Goal: Find specific page/section: Find specific page/section

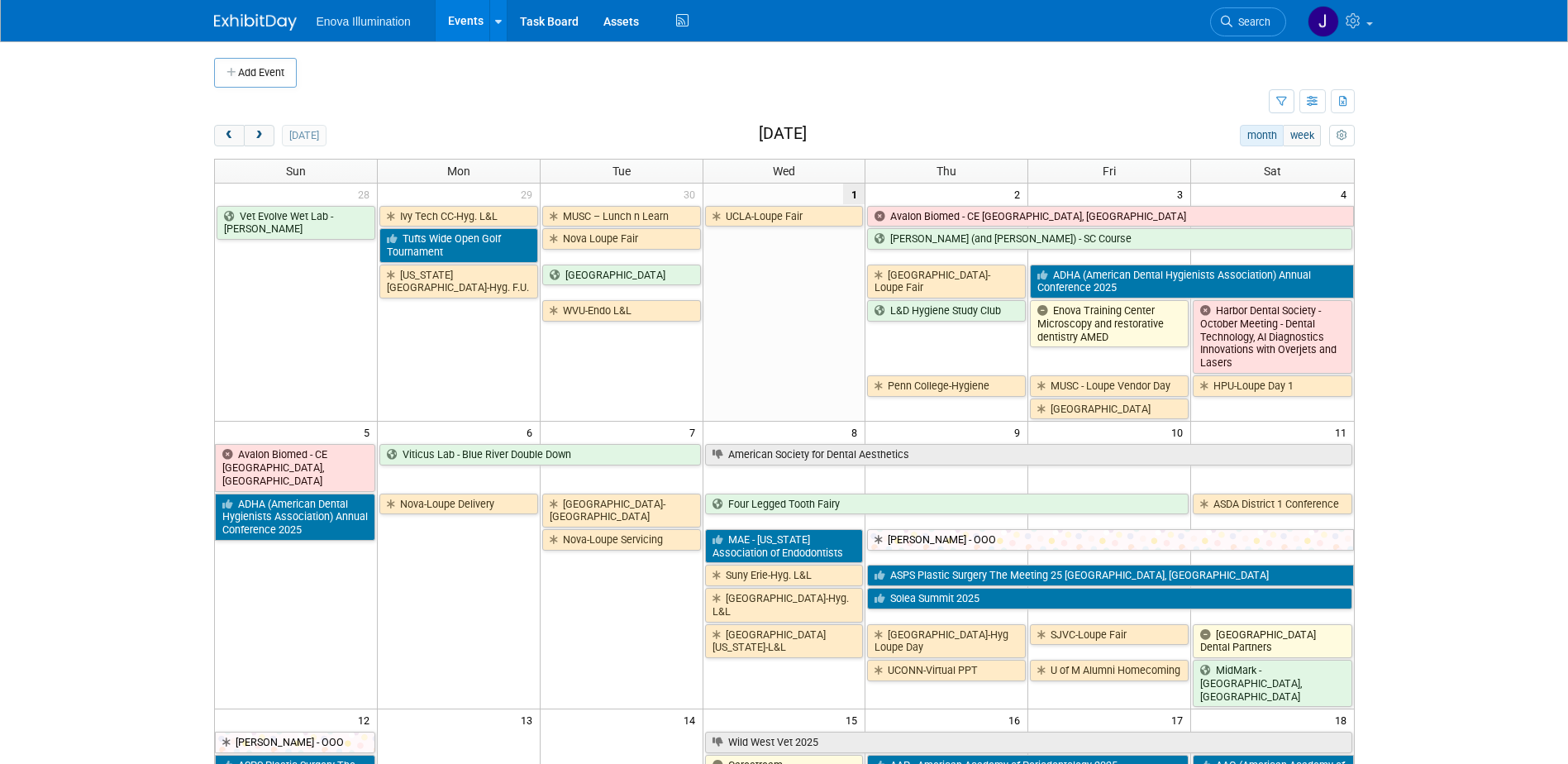
drag, startPoint x: 1267, startPoint y: 19, endPoint x: 1211, endPoint y: 40, distance: 59.8
click at [1267, 19] on span "Search" at bounding box center [1251, 22] width 38 height 13
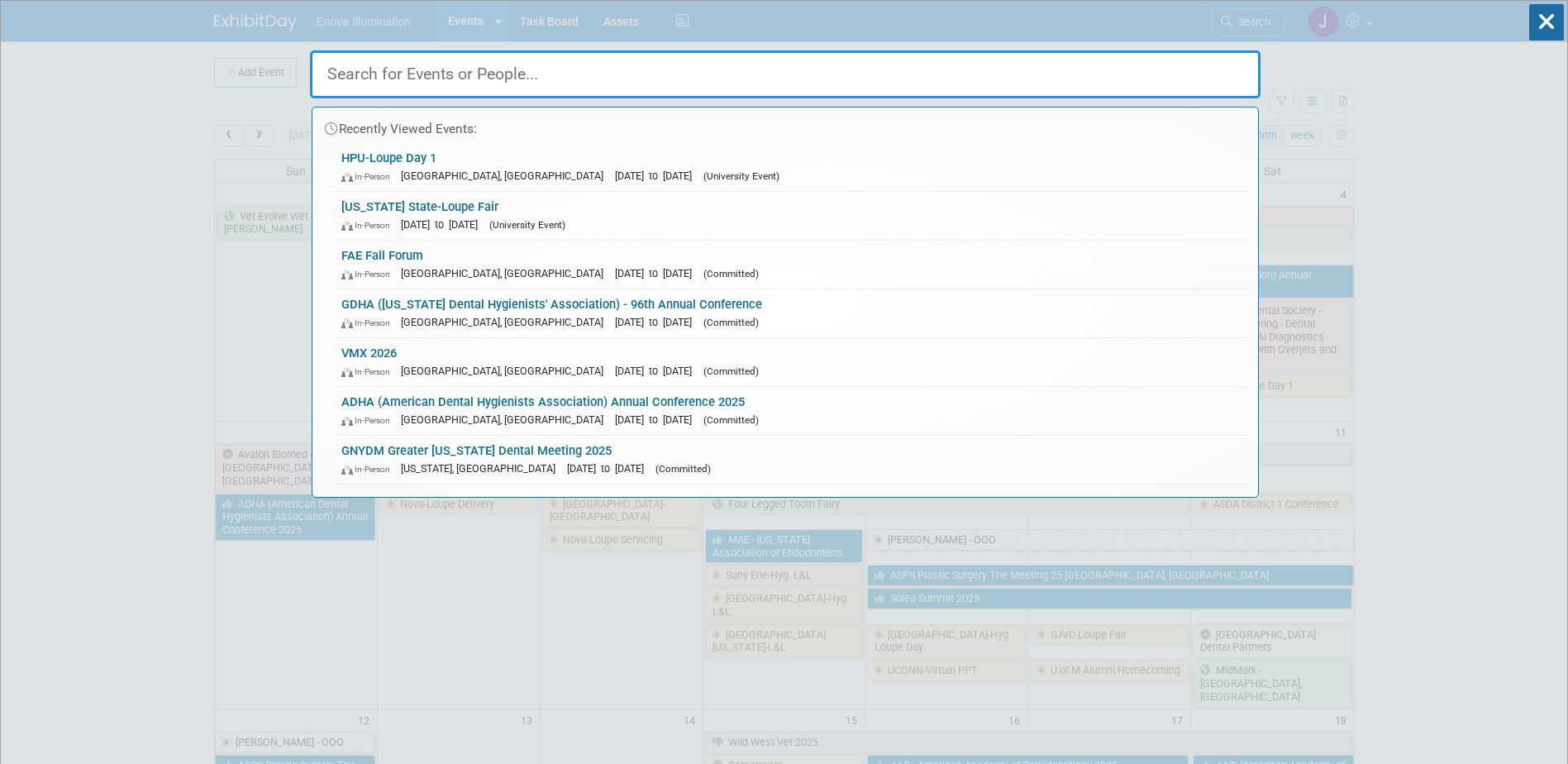
click at [1086, 74] on input "text" at bounding box center [785, 74] width 951 height 48
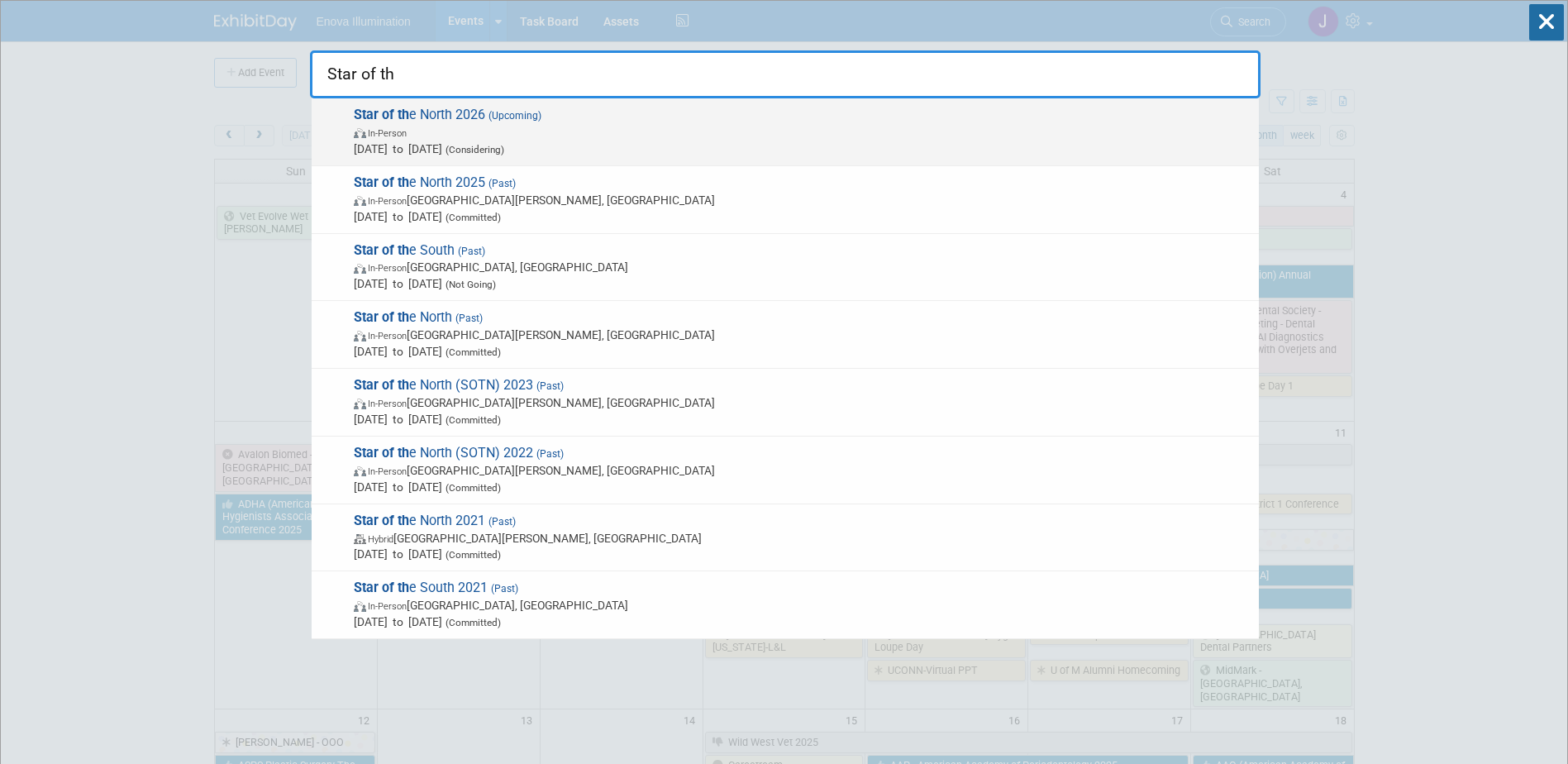
type input "Star of th"
click at [455, 117] on span "Star of th e North 2026 (Upcoming) In-Person [DATE] to [DATE] (Considering)" at bounding box center [800, 132] width 902 height 51
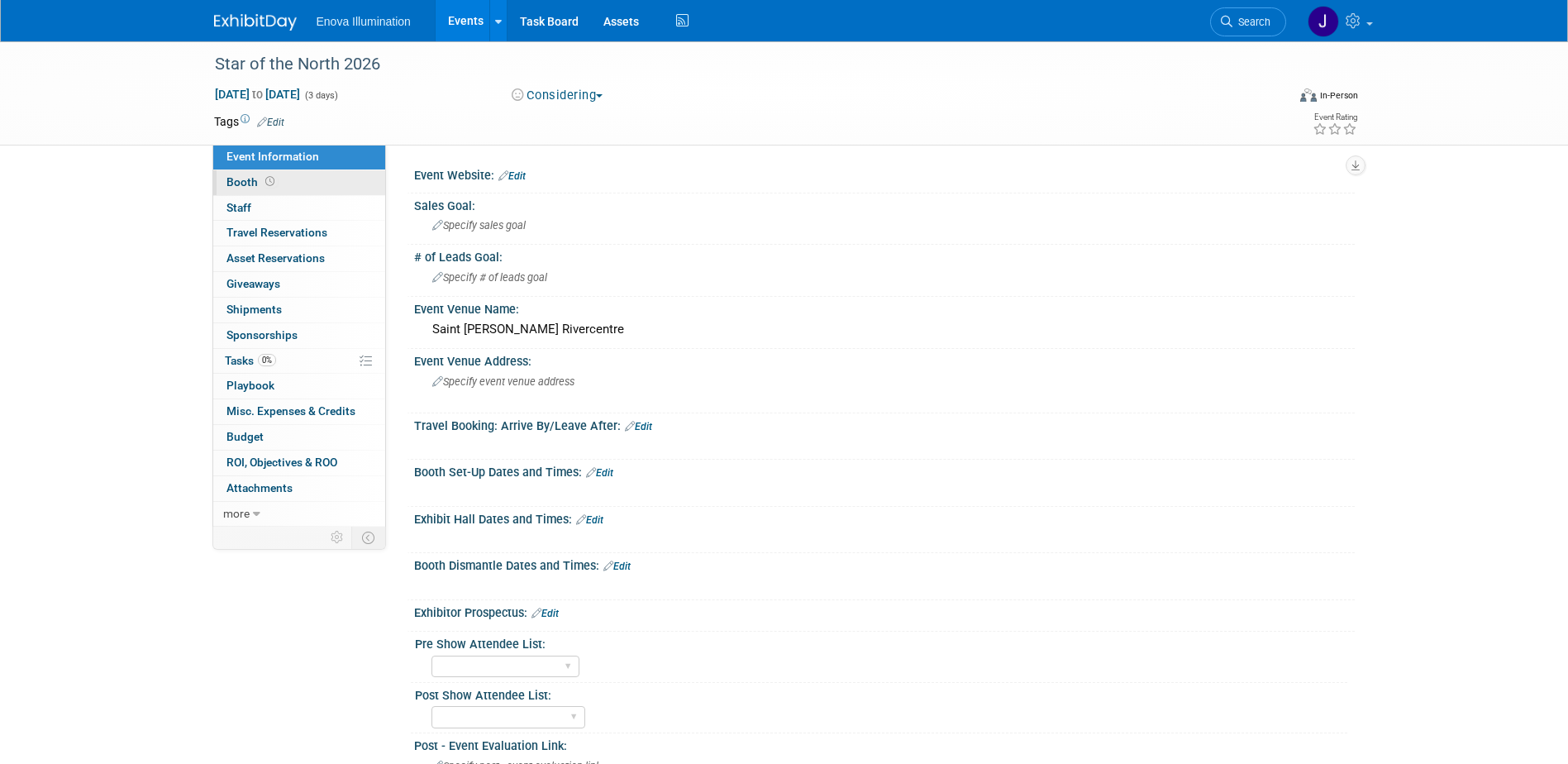
click at [312, 180] on link "Booth" at bounding box center [299, 182] width 172 height 24
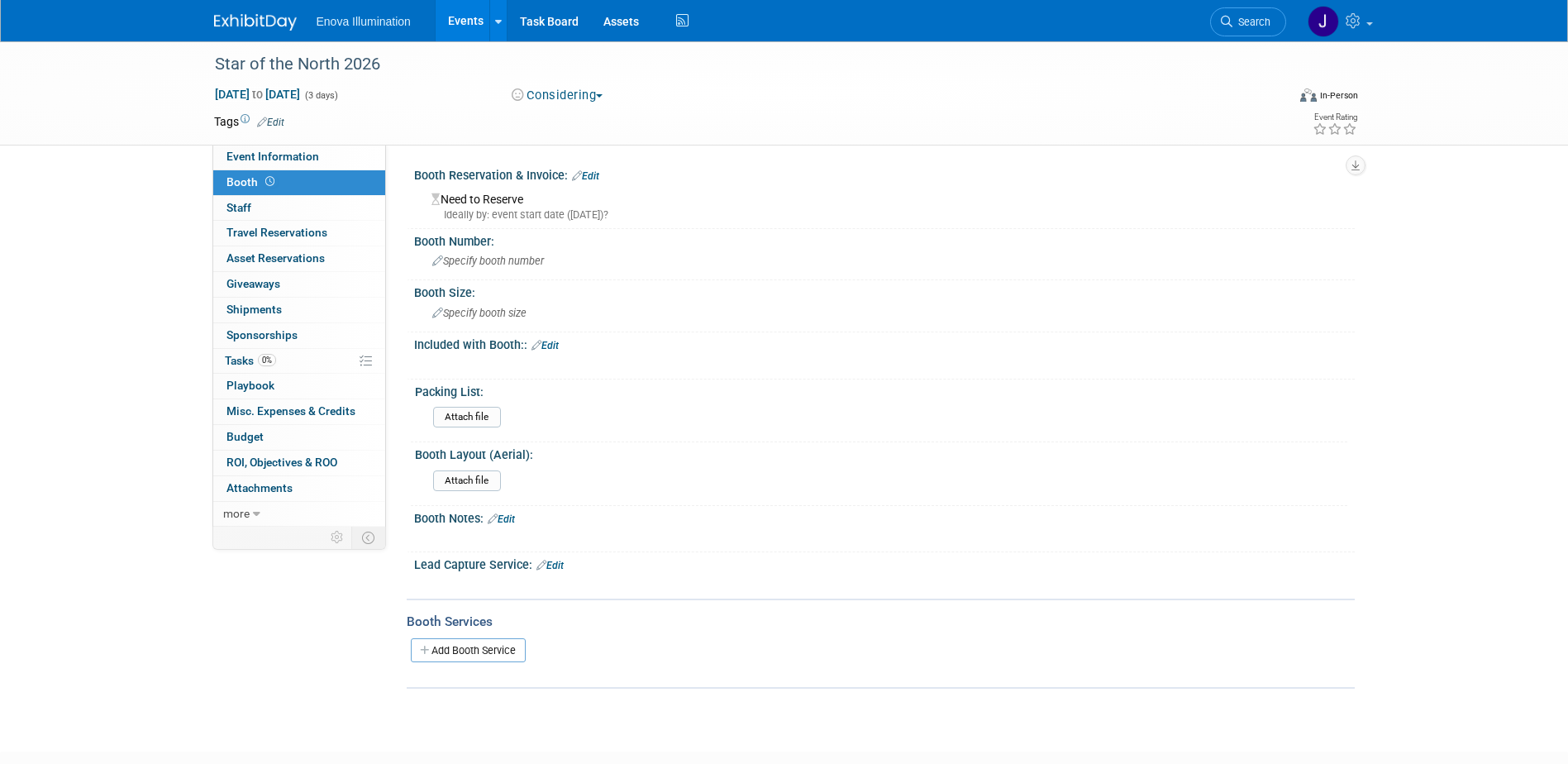
click at [961, 149] on div "Event Website: Edit Sales Goal: Specify sales goal # of Leads Goal: Specify # o…" at bounding box center [871, 336] width 968 height 382
click at [1229, 22] on icon at bounding box center [1227, 22] width 12 height 12
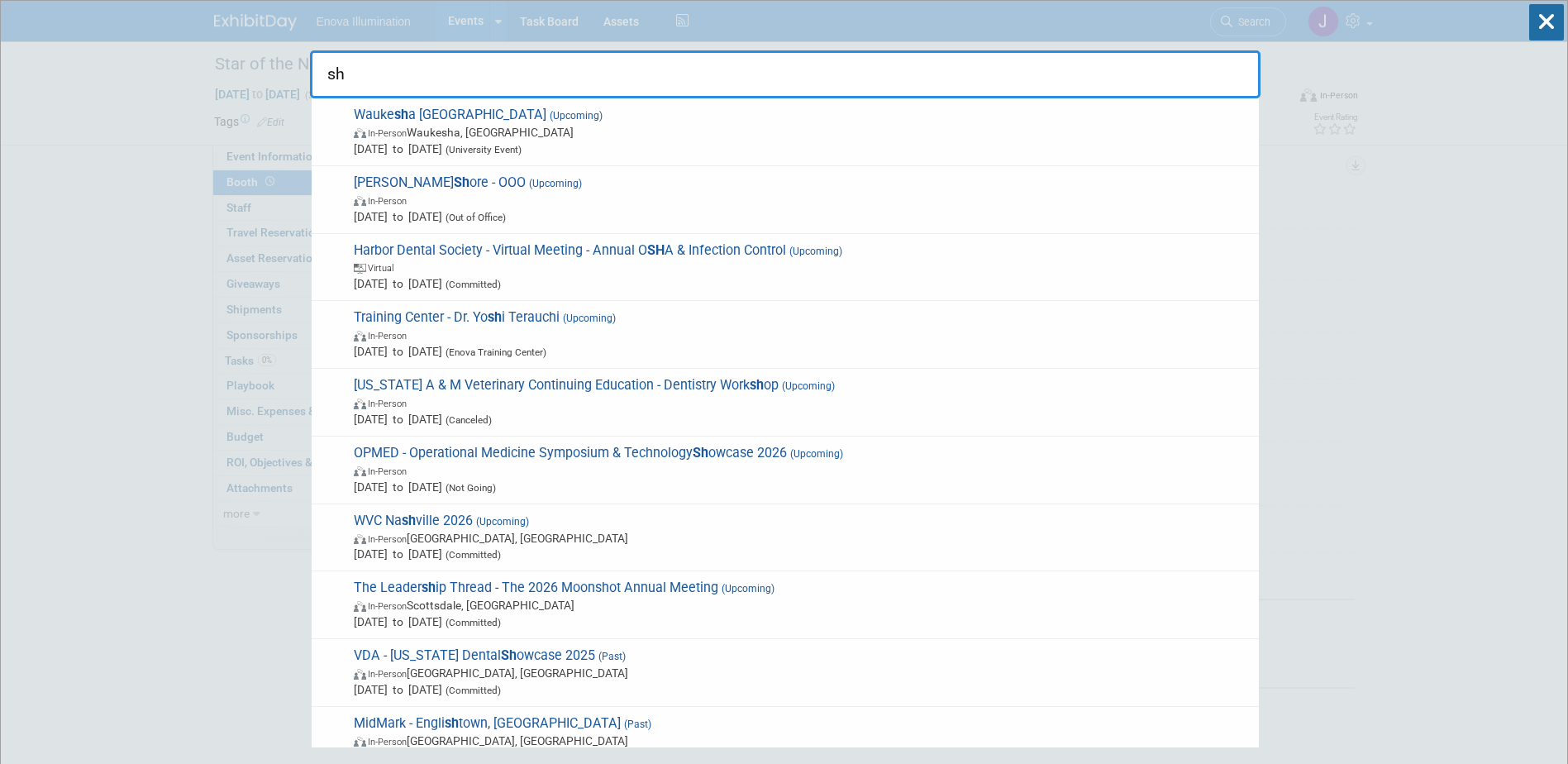
type input "s"
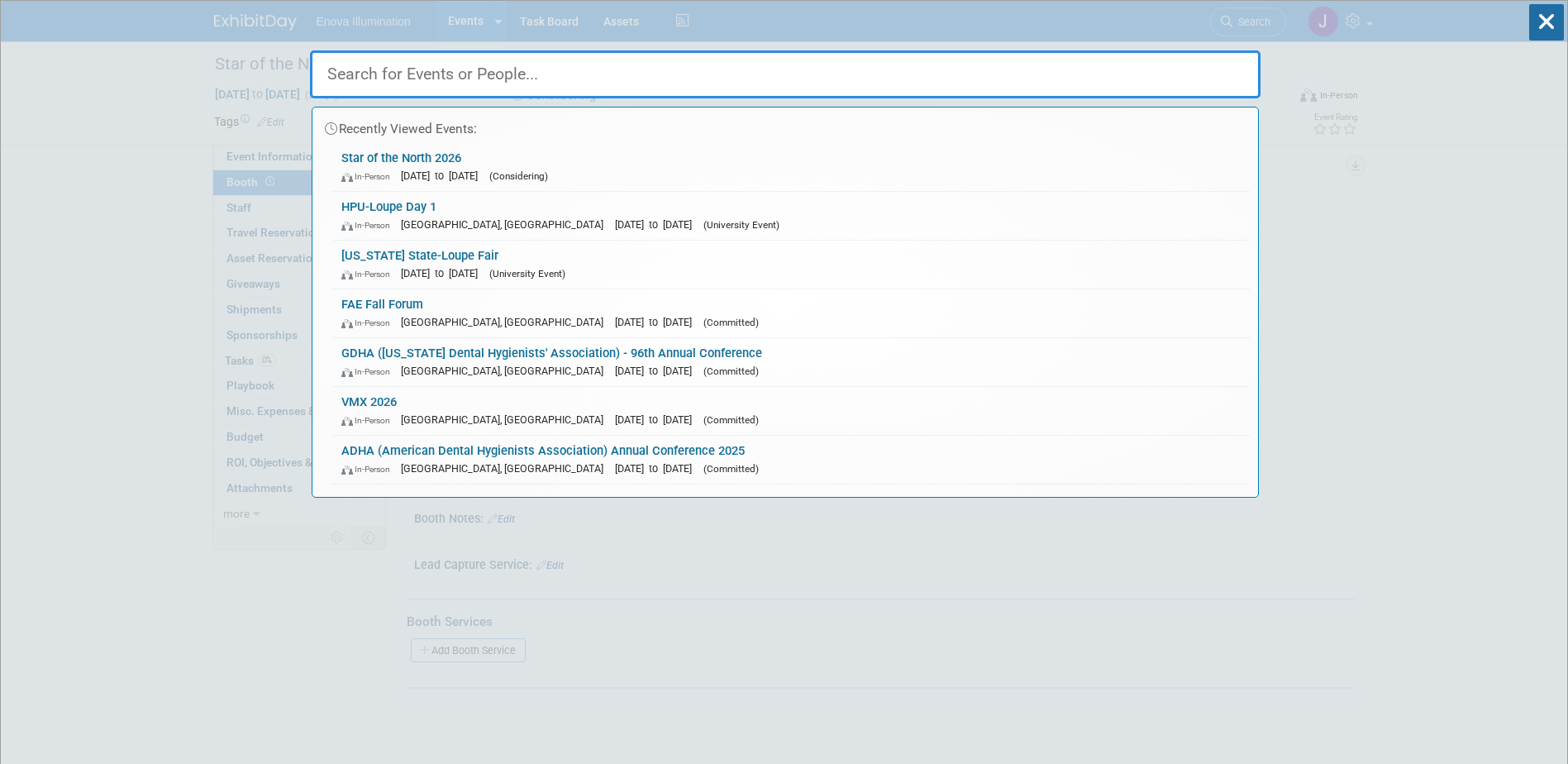
type input "d"
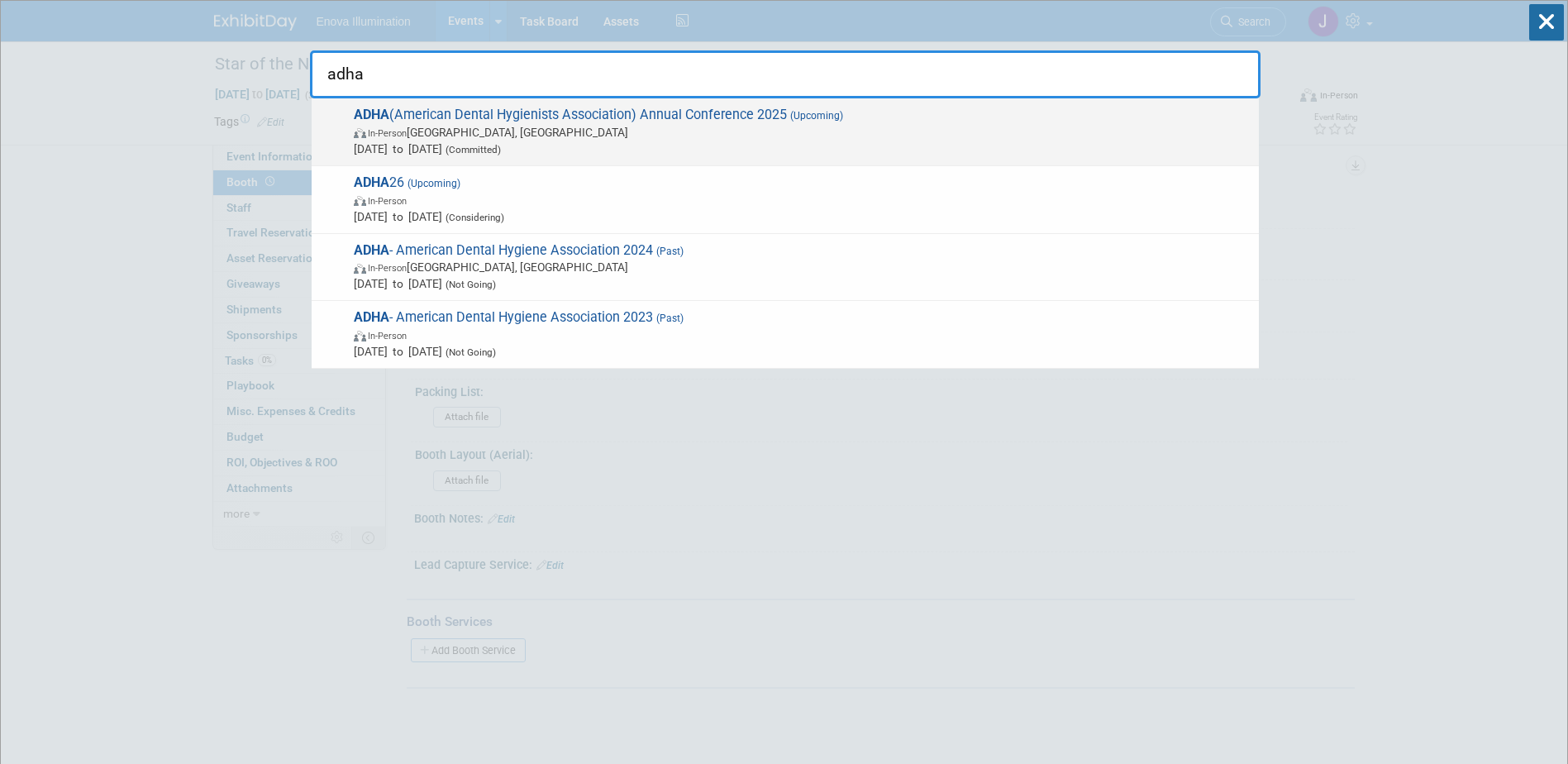
type input "adha"
click at [501, 147] on span "(Committed)" at bounding box center [471, 150] width 59 height 12
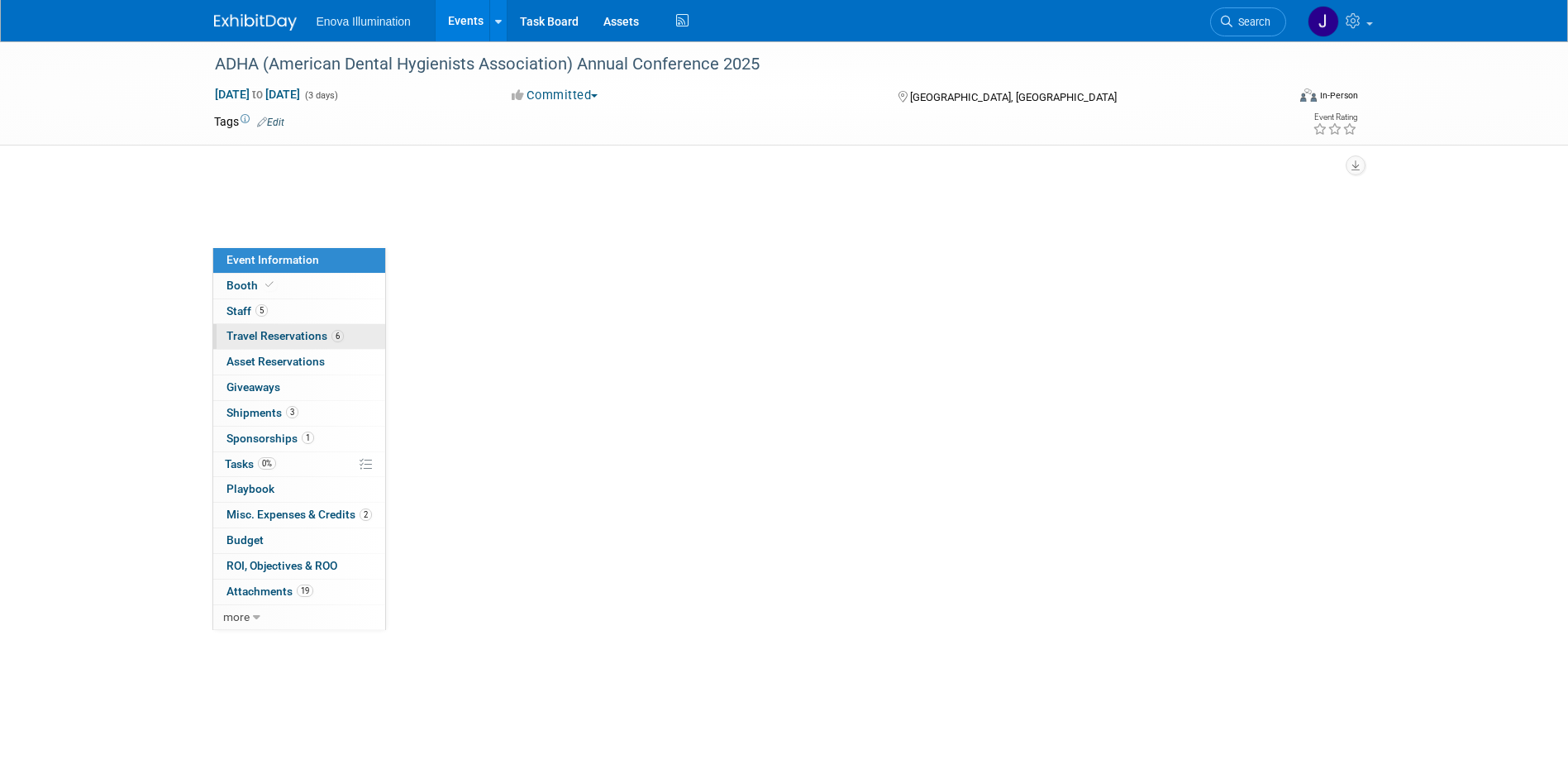
click at [264, 330] on span "Travel Reservations 6" at bounding box center [285, 336] width 117 height 14
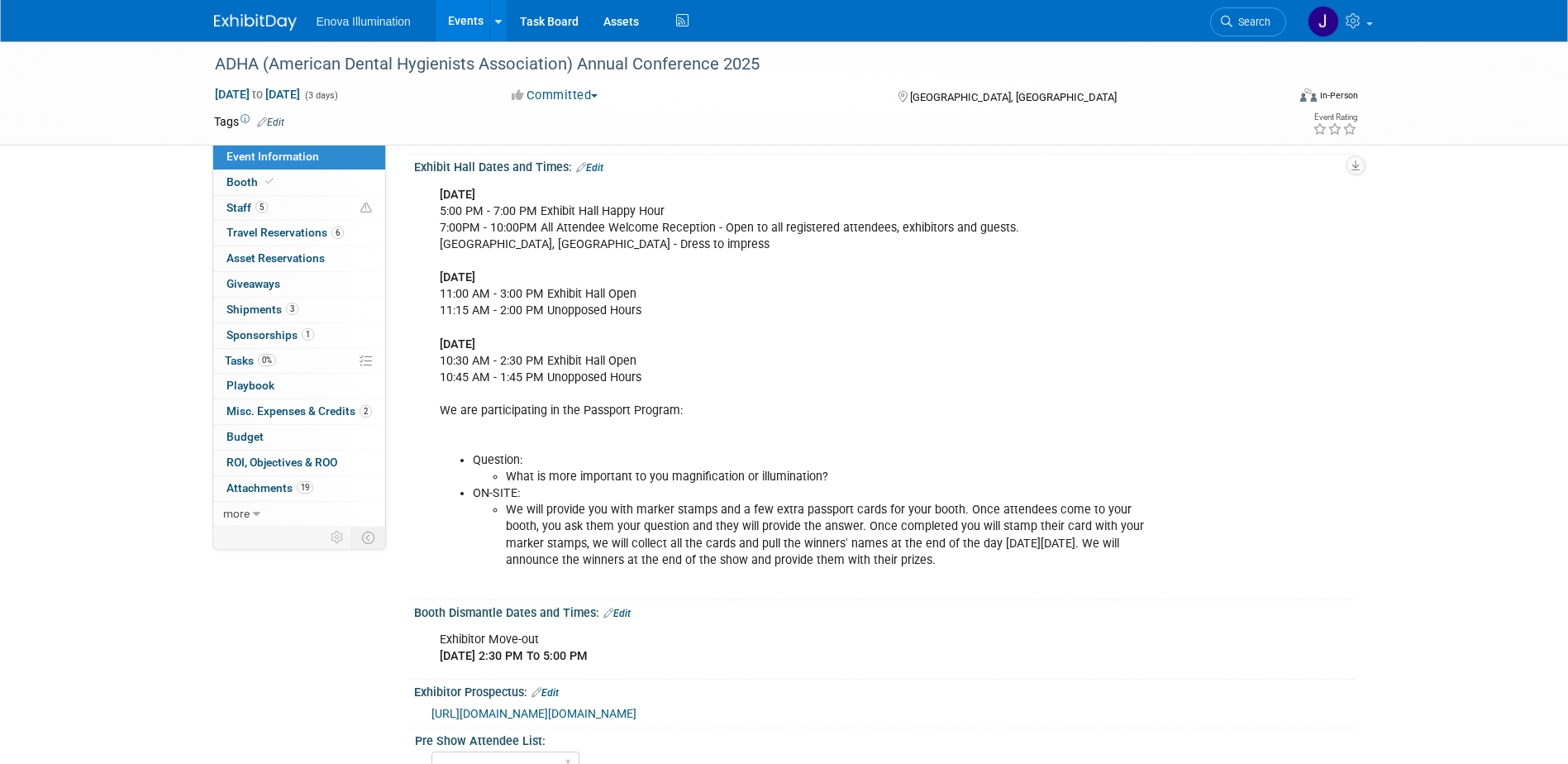
scroll to position [496, 0]
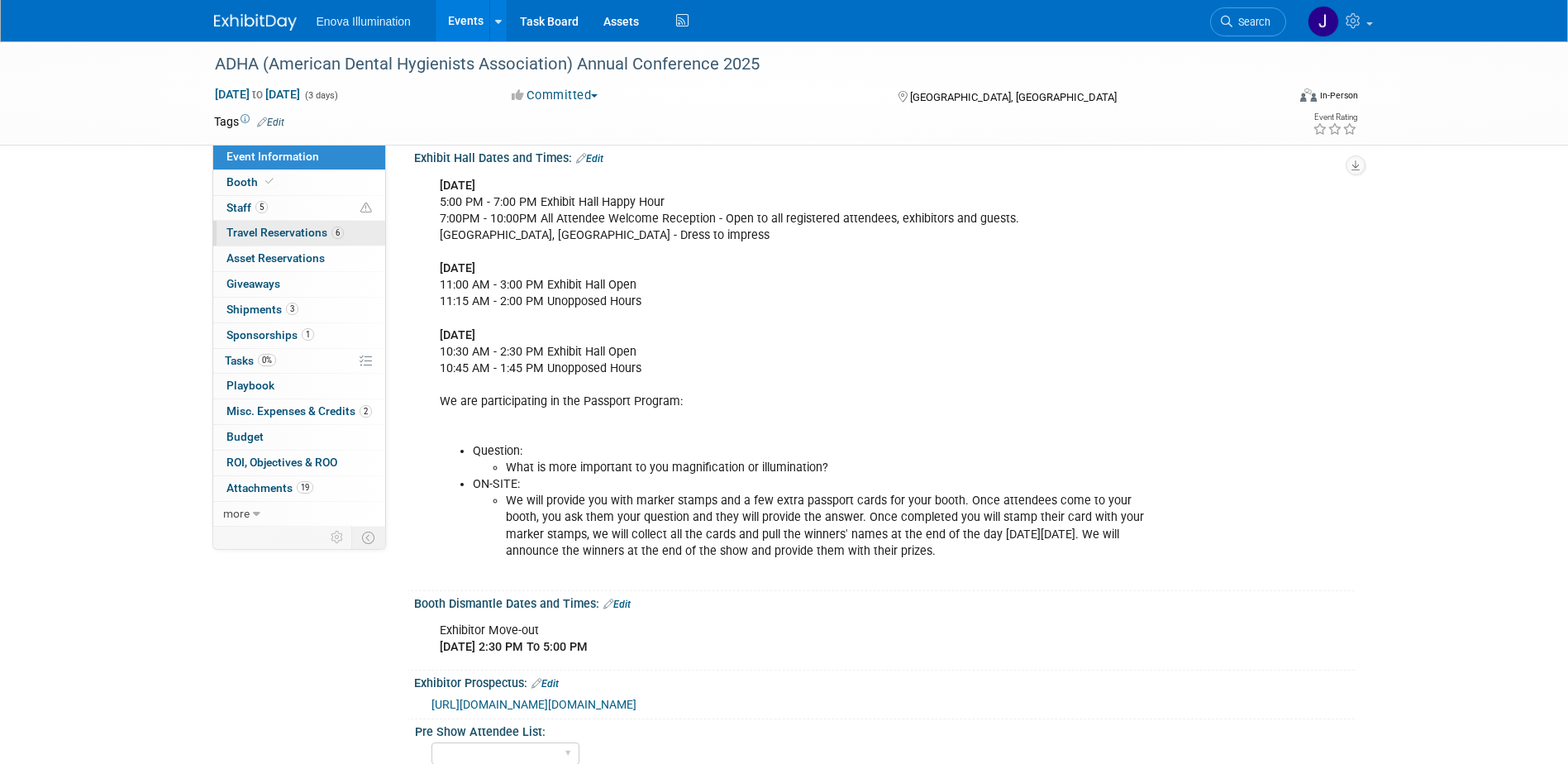
click at [263, 232] on span "Travel Reservations 6" at bounding box center [285, 233] width 117 height 14
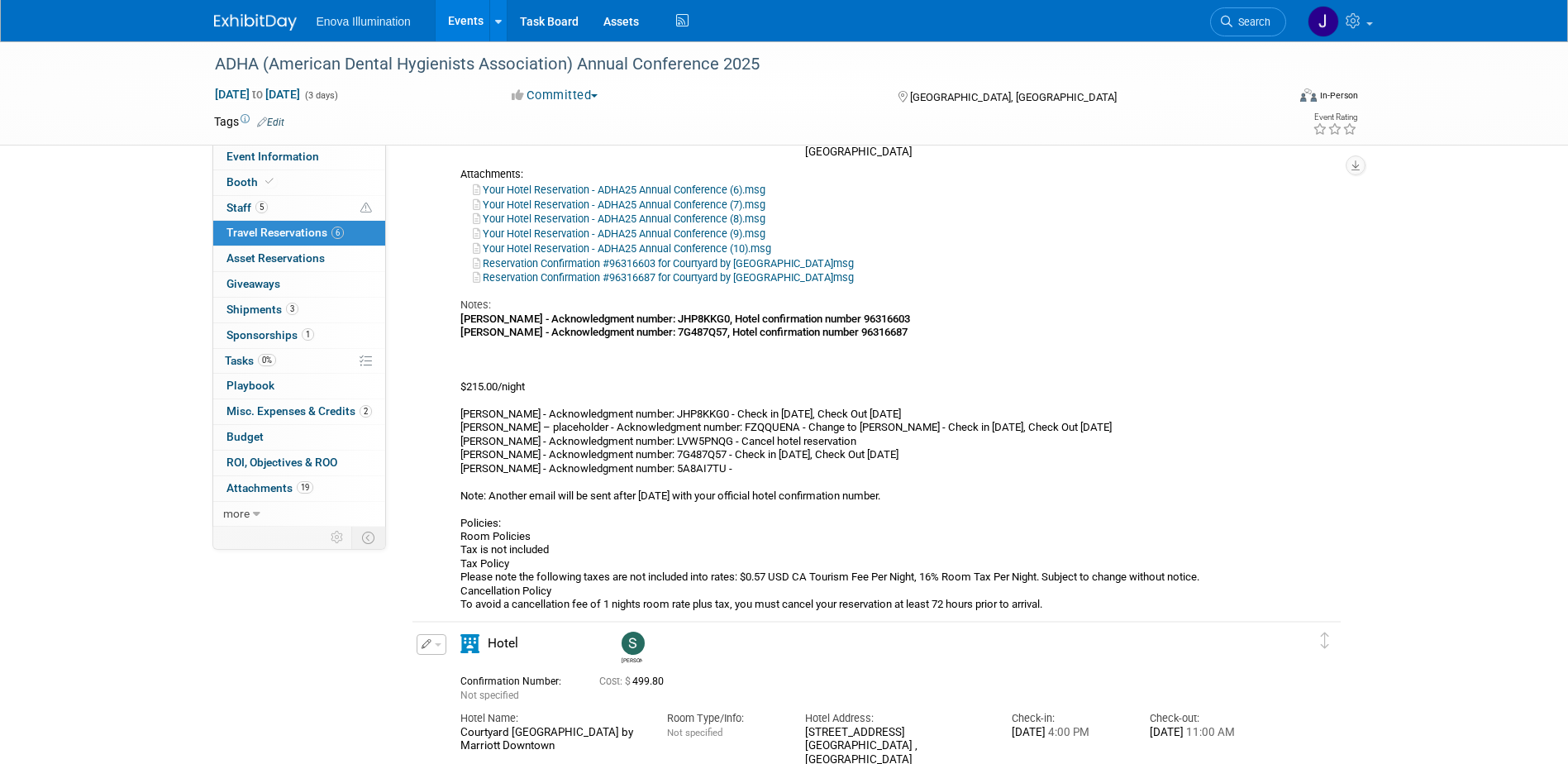
scroll to position [1653, 0]
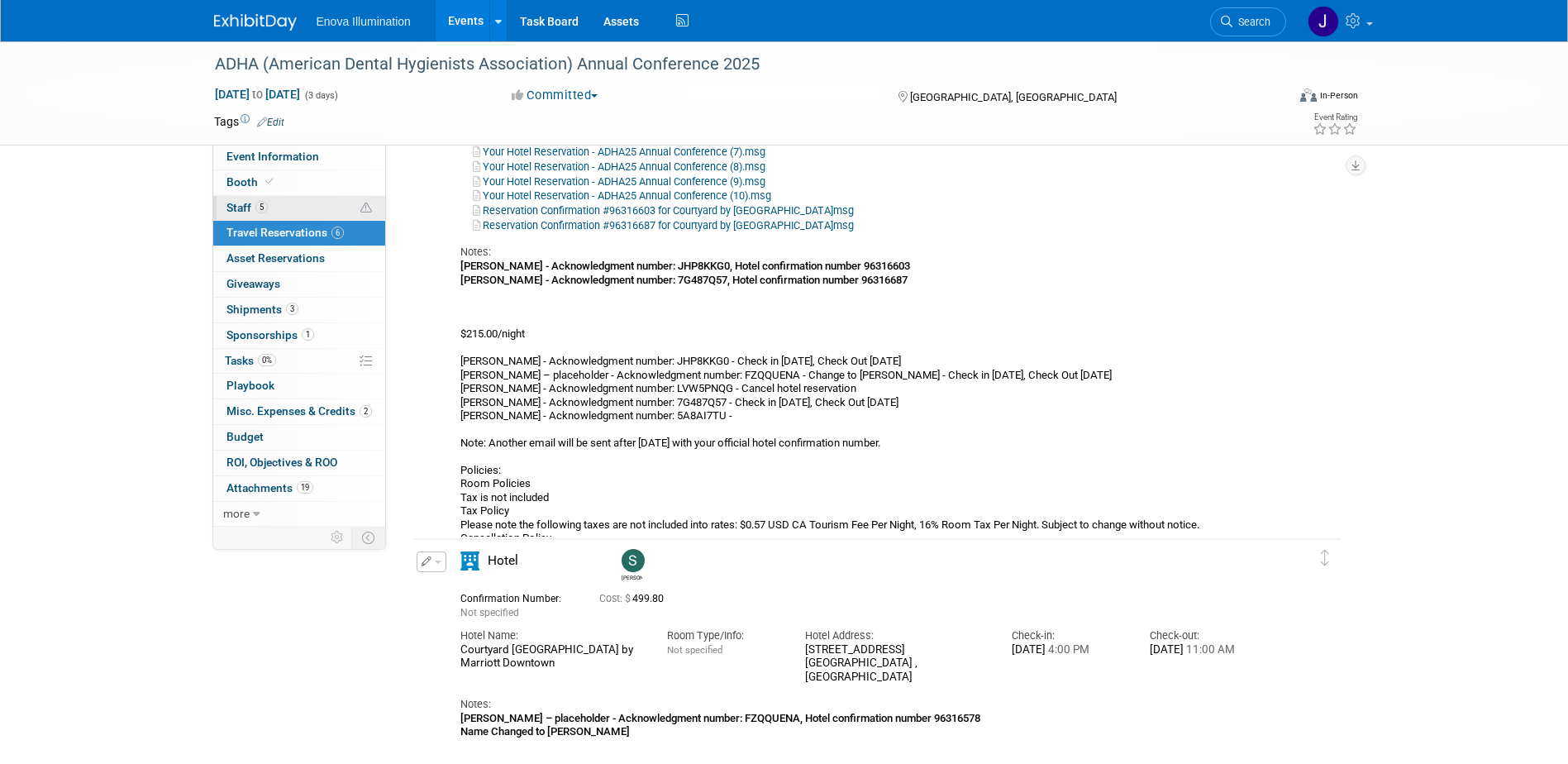
click at [270, 202] on link "5 Staff 5" at bounding box center [299, 207] width 172 height 24
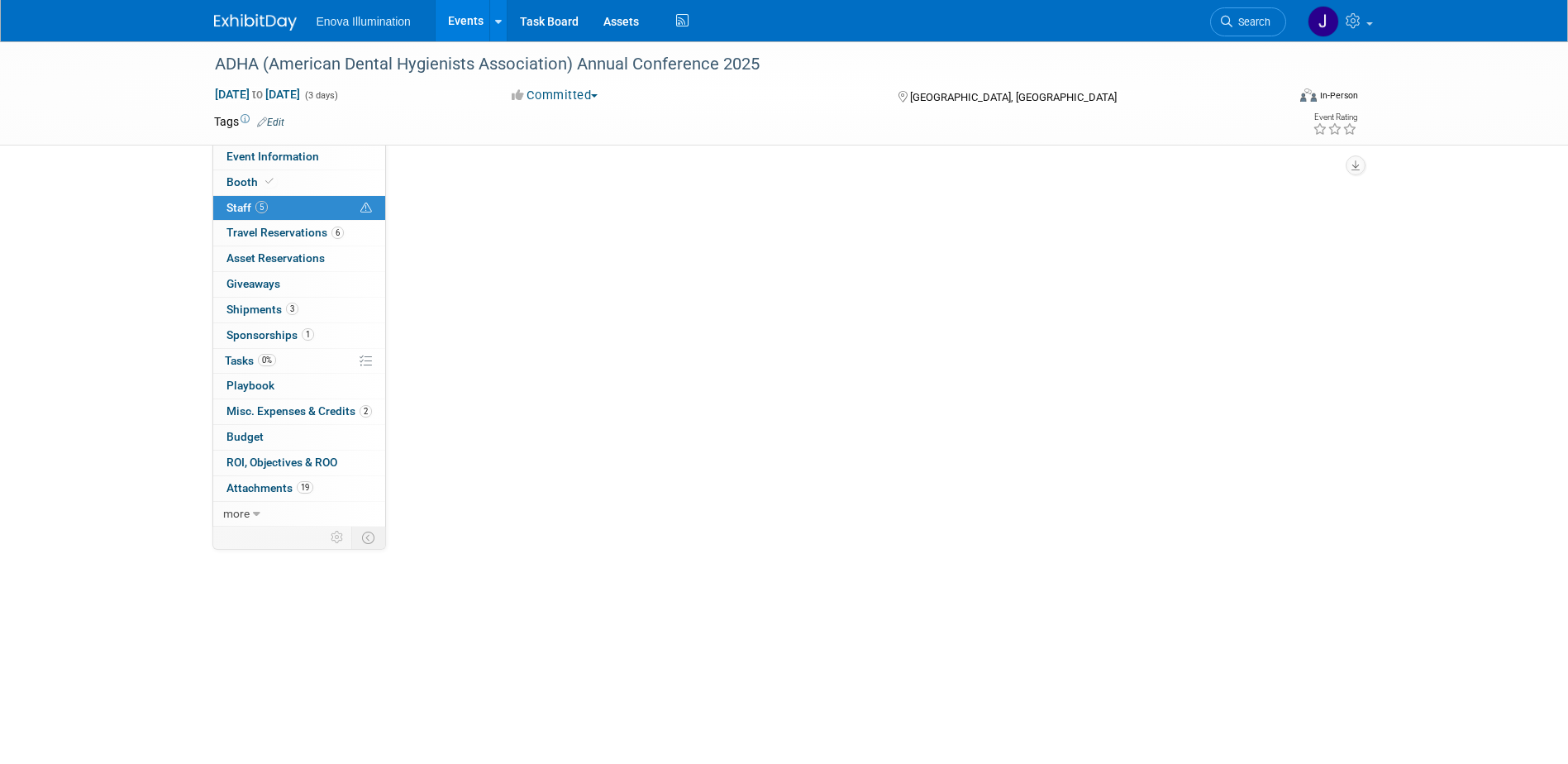
scroll to position [0, 0]
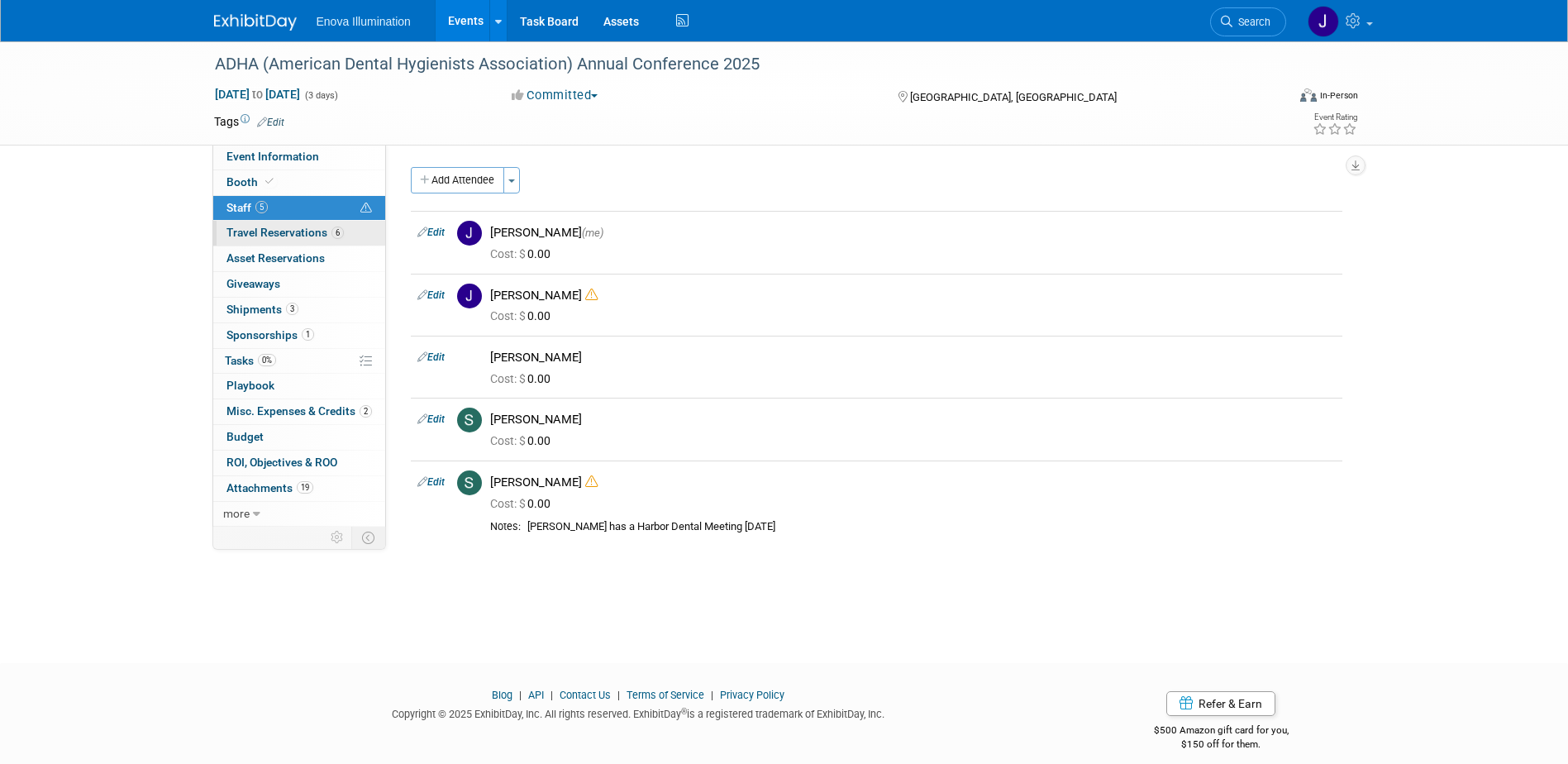
click at [274, 240] on link "6 Travel Reservations 6" at bounding box center [299, 233] width 172 height 24
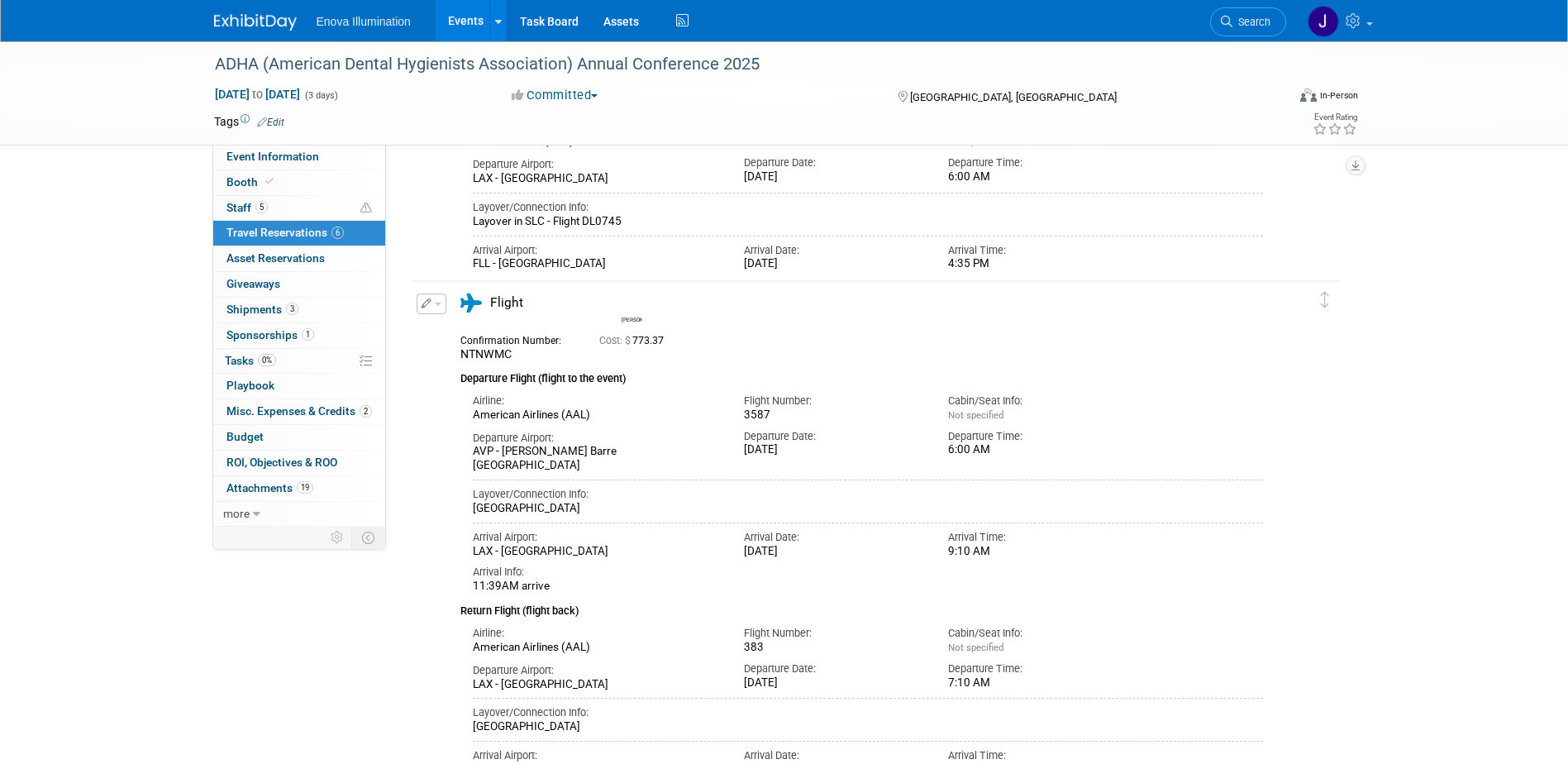
scroll to position [413, 0]
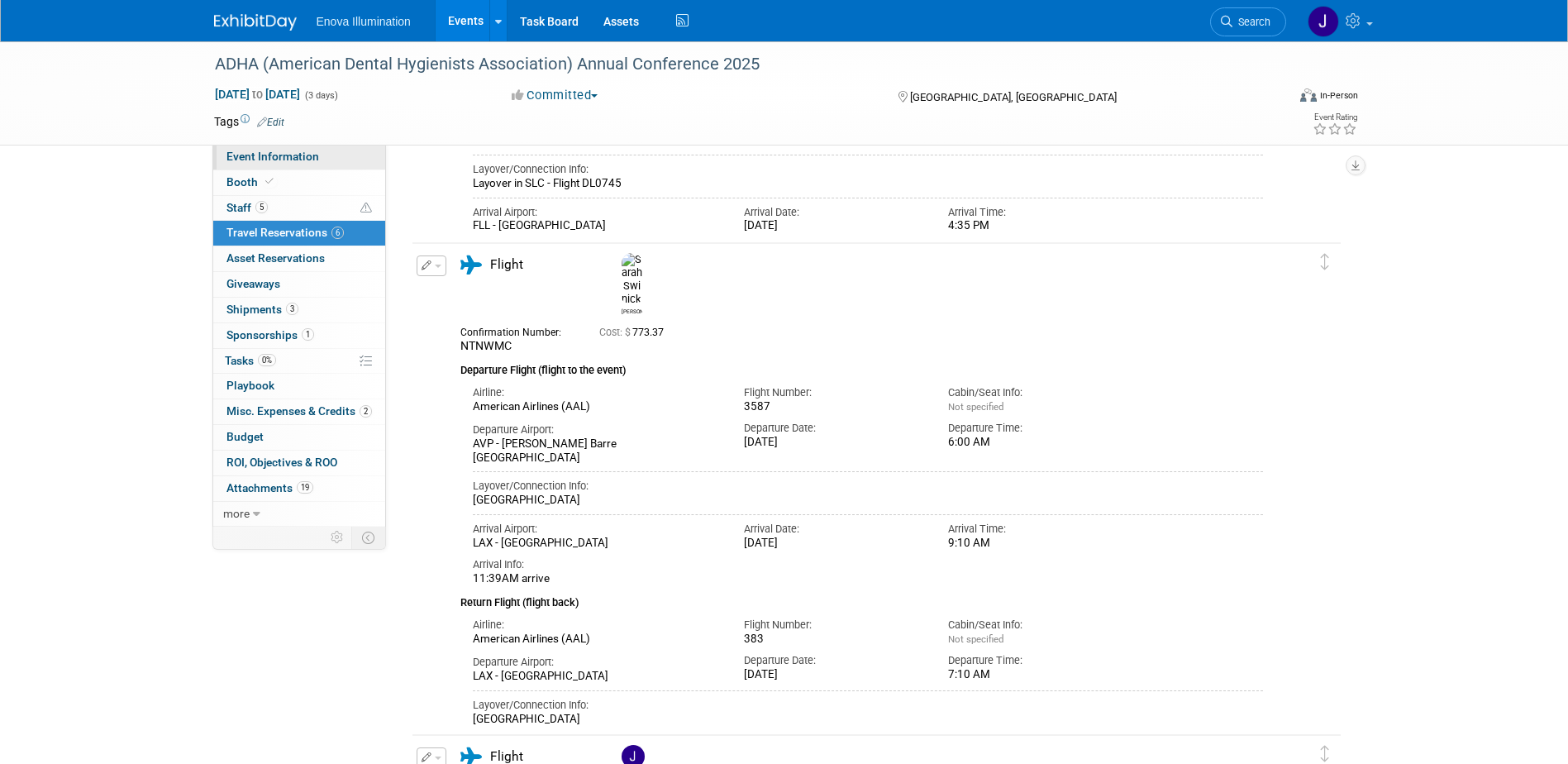
click at [226, 160] on span "Event Information" at bounding box center [272, 157] width 93 height 14
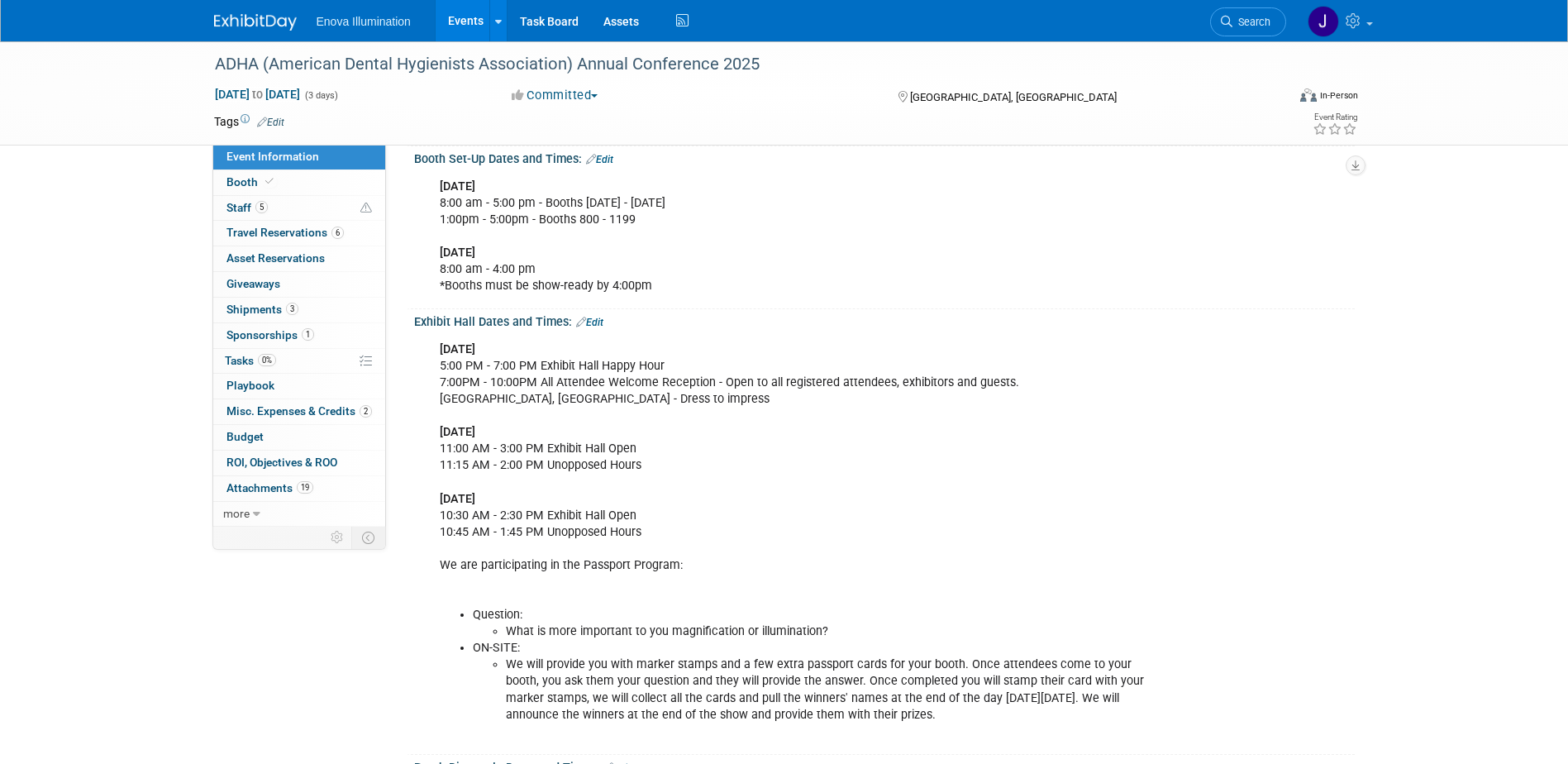
scroll to position [331, 0]
